Goal: Find specific page/section: Find specific page/section

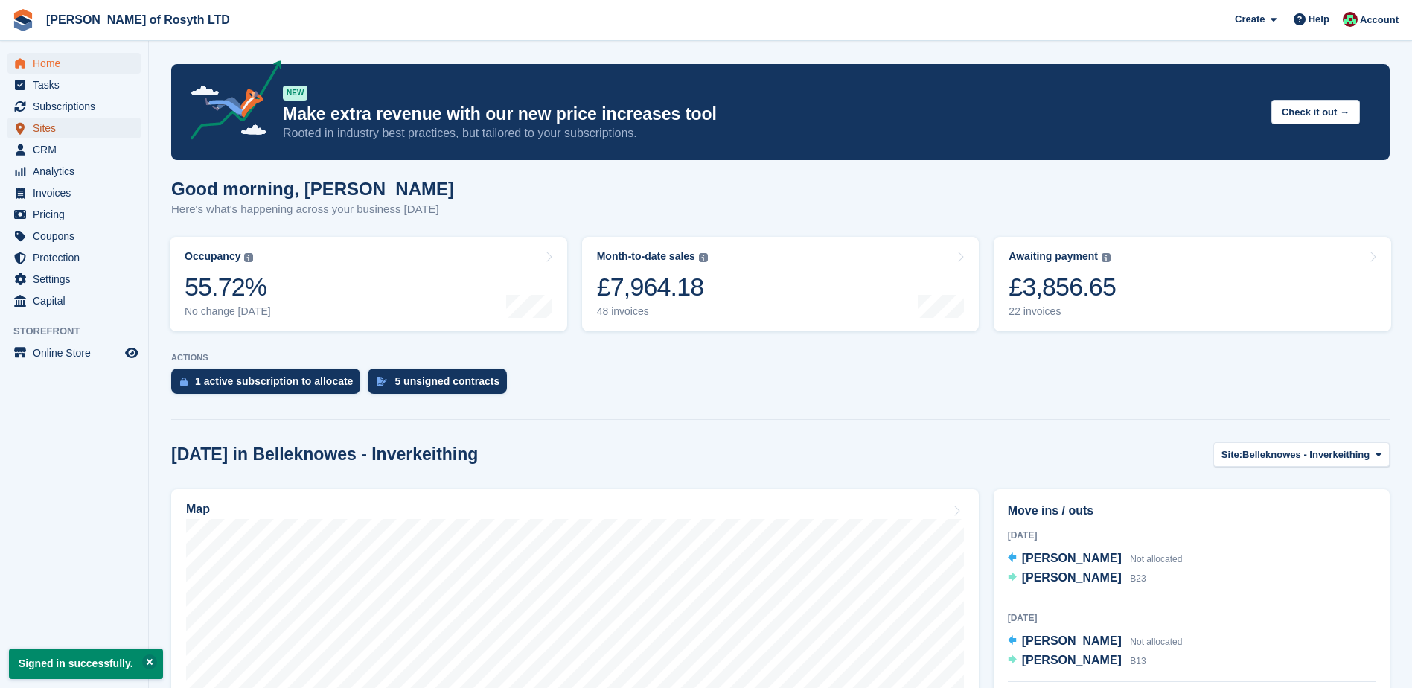
click at [51, 131] on span "Sites" at bounding box center [77, 128] width 89 height 21
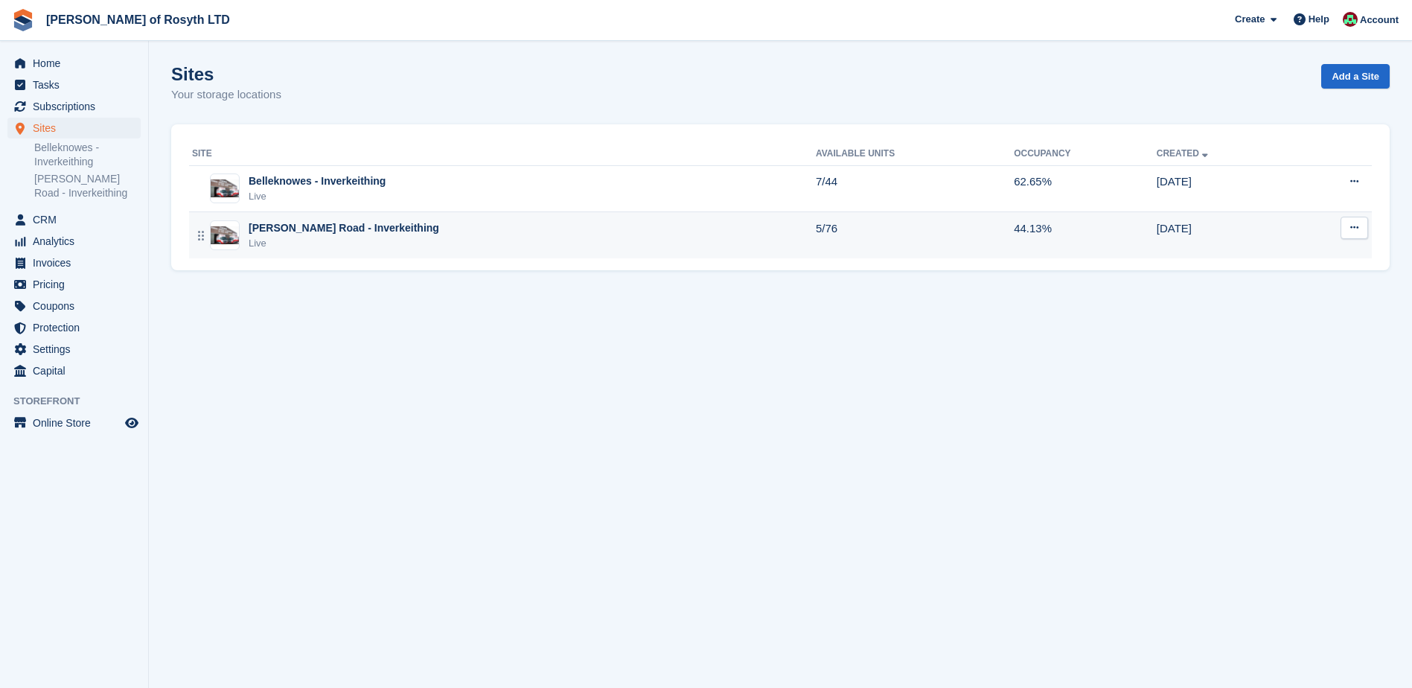
click at [246, 234] on div "Boreland Road - Inverkeithing Live" at bounding box center [504, 235] width 624 height 31
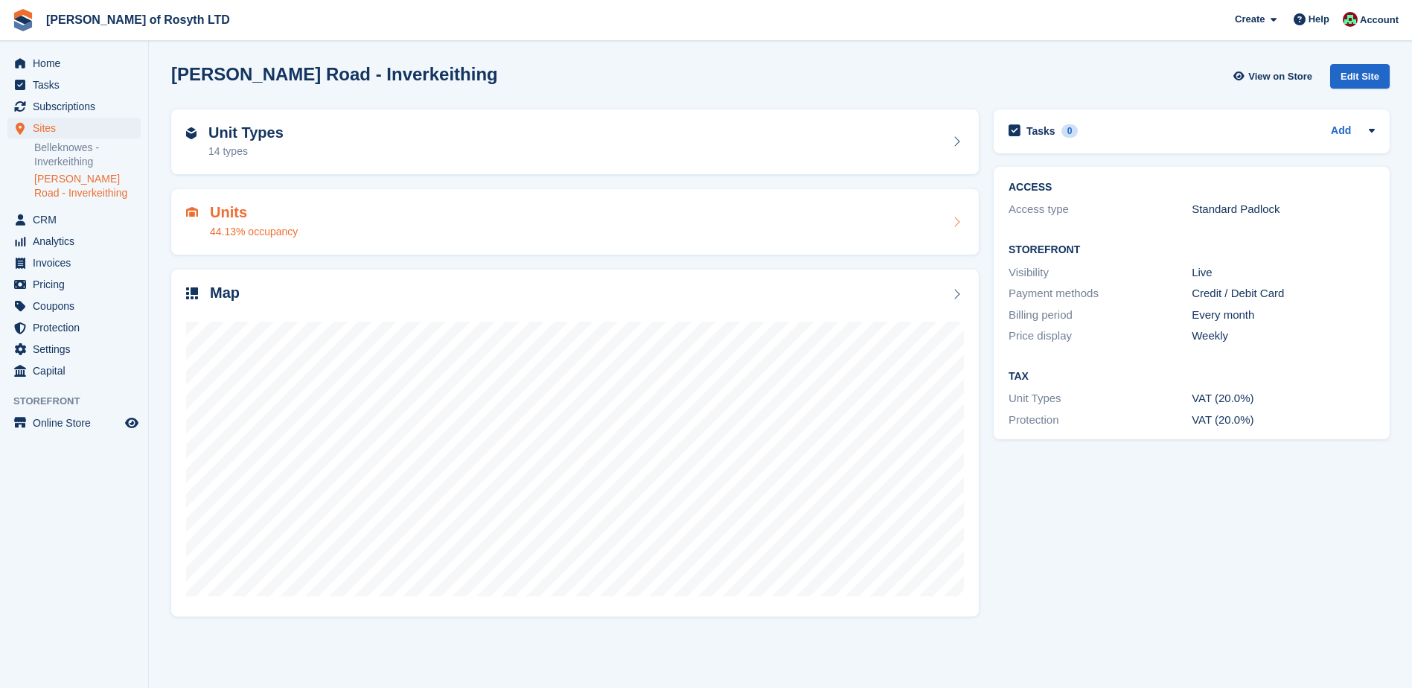
click at [233, 211] on h2 "Units" at bounding box center [254, 212] width 88 height 17
